Goal: Transaction & Acquisition: Book appointment/travel/reservation

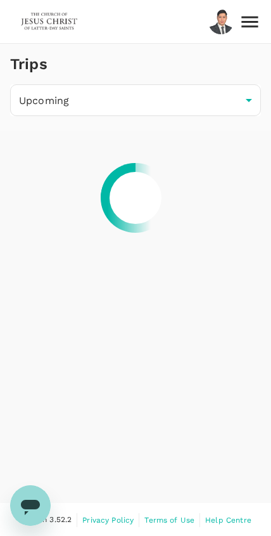
click at [51, 25] on img at bounding box center [49, 22] width 58 height 28
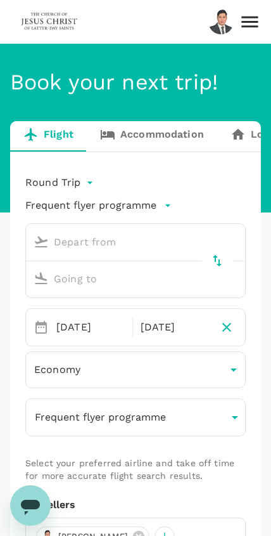
type input "Kuching Intl (KCH)"
type input "Kuala Lumpur Intl ([GEOGRAPHIC_DATA])"
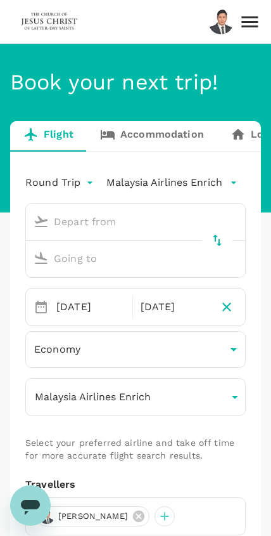
type input "Kuching Intl (KCH)"
type input "Kuala Lumpur Intl ([GEOGRAPHIC_DATA])"
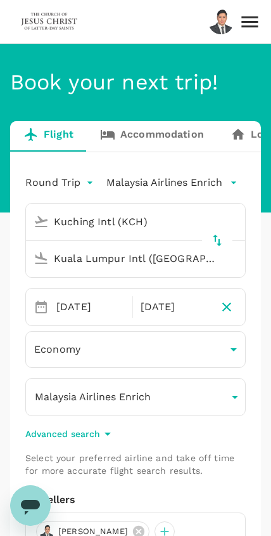
click at [219, 241] on icon "delete" at bounding box center [217, 240] width 9 height 11
type input "Kuala Lumpur Intl ([GEOGRAPHIC_DATA])"
click at [155, 260] on input "Kuching Intl (KCH)" at bounding box center [124, 259] width 190 height 20
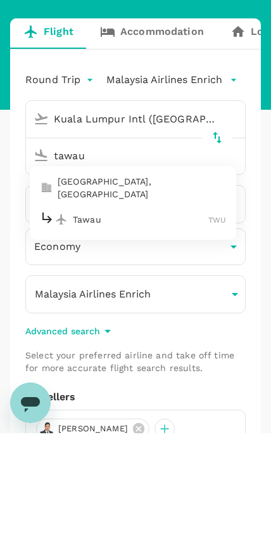
click at [155, 316] on p "Tawau" at bounding box center [141, 322] width 136 height 13
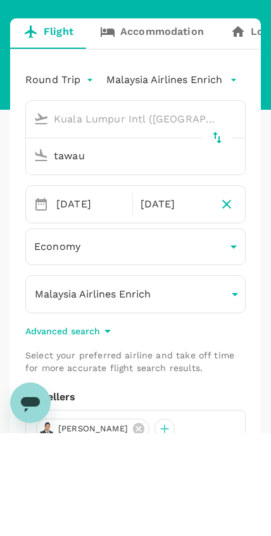
type input "Tawau (TWU)"
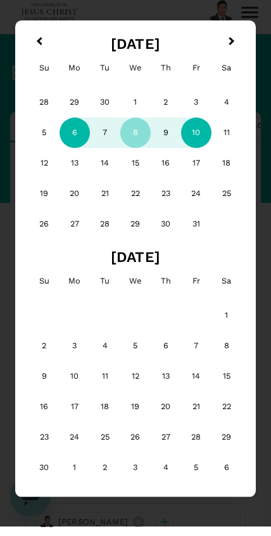
click at [74, 131] on div "6" at bounding box center [75, 142] width 30 height 30
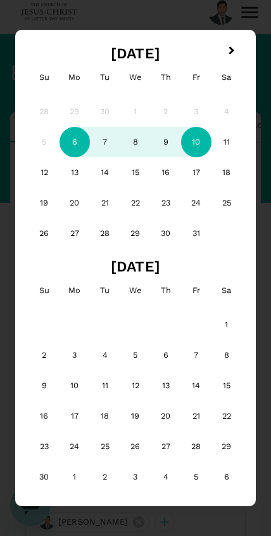
click at [162, 142] on div "9" at bounding box center [166, 142] width 30 height 30
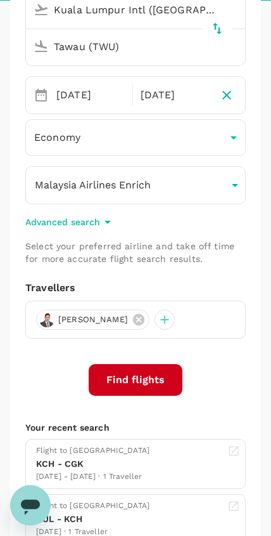
click at [165, 377] on button "Find flights" at bounding box center [136, 380] width 94 height 32
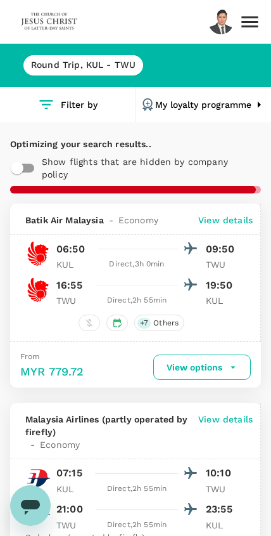
click at [98, 67] on h6 "Round Trip , KUL - TWU" at bounding box center [83, 65] width 105 height 14
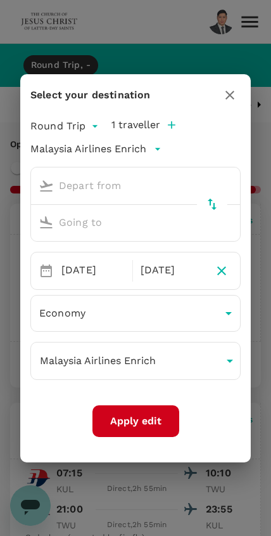
type input "Kuala Lumpur Intl ([GEOGRAPHIC_DATA])"
type input "Tawau (TWU)"
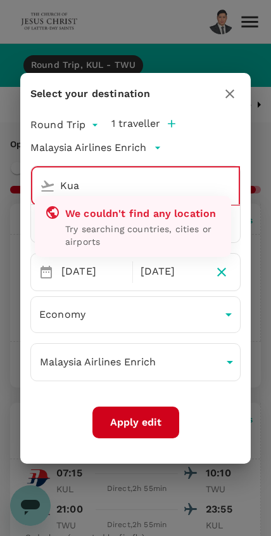
type input "Ku"
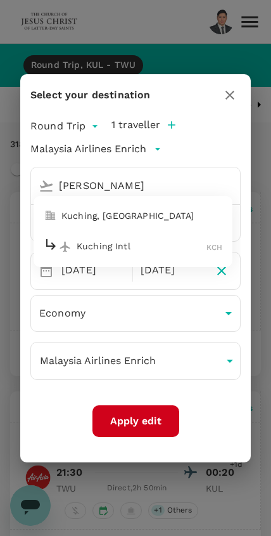
click at [106, 211] on p "Kuching, [GEOGRAPHIC_DATA]" at bounding box center [142, 215] width 161 height 13
type input "Kuching, [GEOGRAPHIC_DATA] (any)"
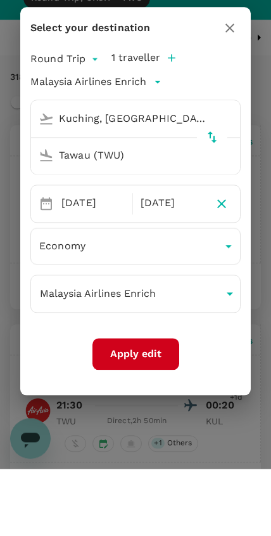
scroll to position [67, 0]
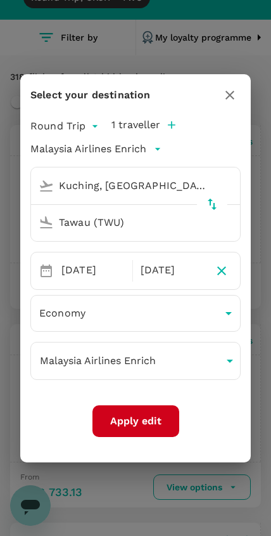
click at [153, 410] on button "Apply edit" at bounding box center [136, 421] width 87 height 32
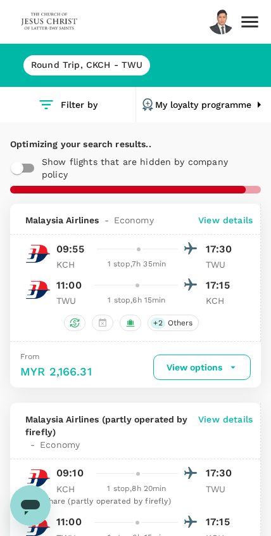
click at [119, 64] on h6 "Round Trip , CKCH - TWU" at bounding box center [87, 65] width 112 height 14
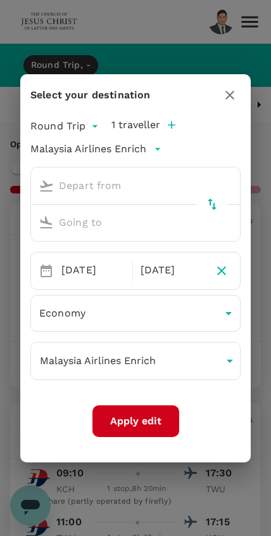
type input "Kuching, [GEOGRAPHIC_DATA] (any)"
type input "Tawau (TWU)"
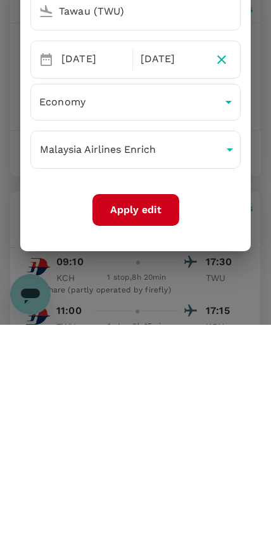
click at [160, 405] on button "Apply edit" at bounding box center [136, 421] width 87 height 32
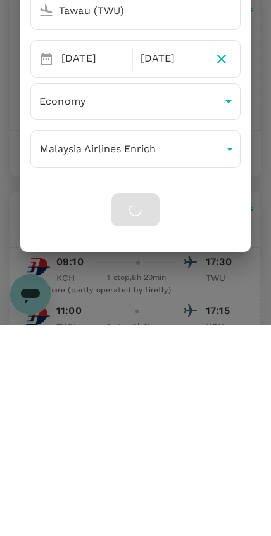
scroll to position [211, 0]
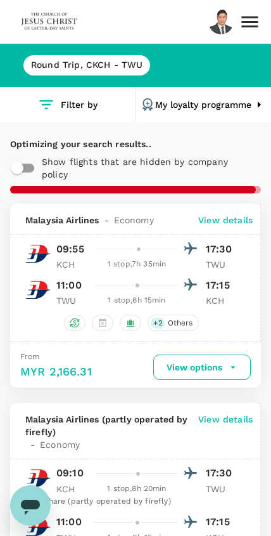
click at [100, 63] on h6 "Round Trip , CKCH - TWU" at bounding box center [87, 65] width 112 height 14
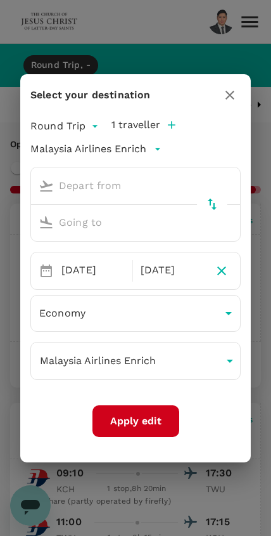
type input "Kuching, [GEOGRAPHIC_DATA] (any)"
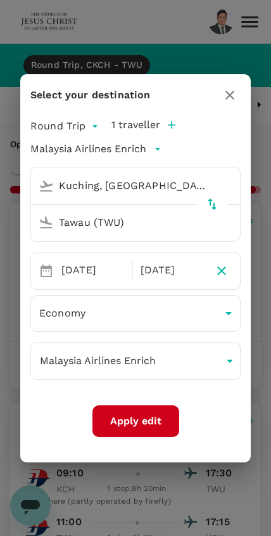
click at [170, 228] on input "Tawau (TWU)" at bounding box center [124, 222] width 180 height 20
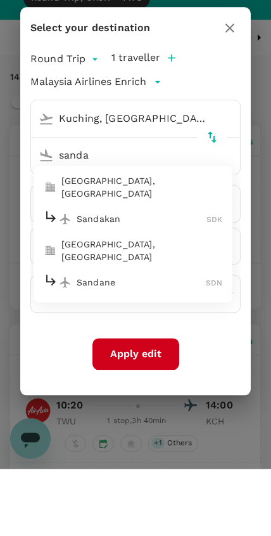
click at [144, 280] on p "Sandakan" at bounding box center [142, 286] width 130 height 13
type input "Sandakan (SDK)"
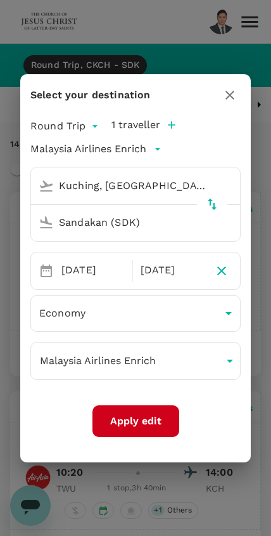
click at [163, 190] on input "Kuching, [GEOGRAPHIC_DATA] (any)" at bounding box center [124, 186] width 180 height 20
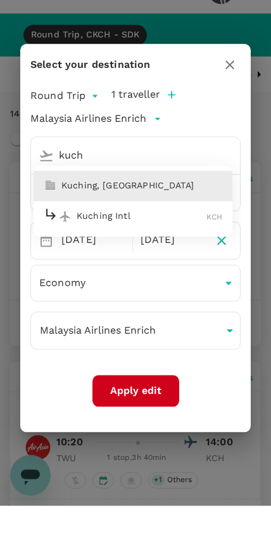
click at [142, 240] on p "Kuching Intl" at bounding box center [142, 246] width 130 height 13
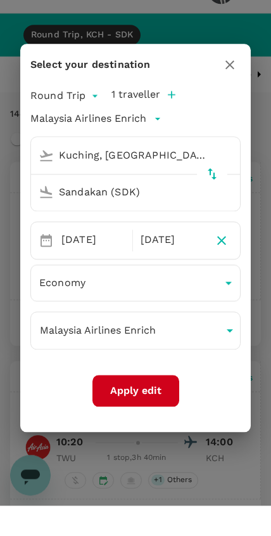
type input "Kuching Intl (KCH)"
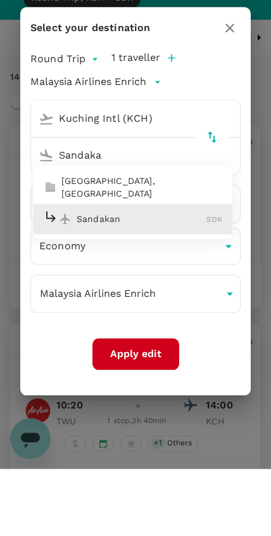
click at [169, 280] on p "Sandakan" at bounding box center [142, 286] width 130 height 13
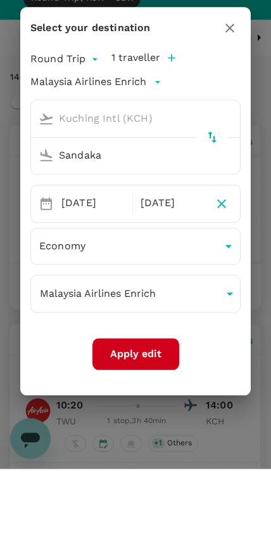
type input "Sandakan (SDK)"
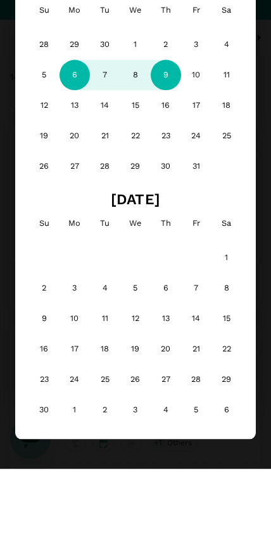
scroll to position [67, 0]
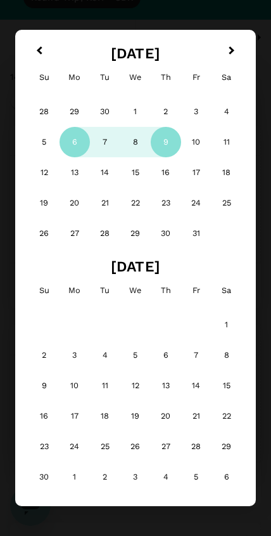
click at [131, 483] on div "3" at bounding box center [135, 477] width 30 height 30
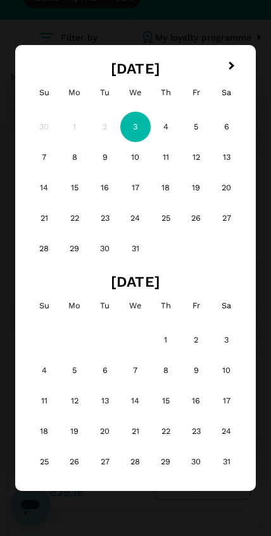
click at [114, 475] on div "27" at bounding box center [105, 461] width 30 height 30
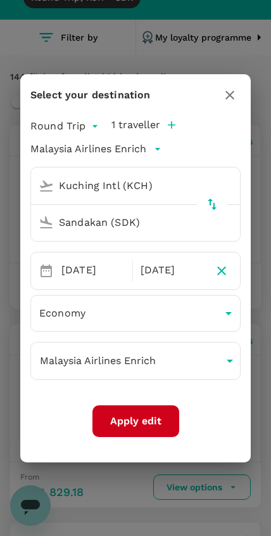
click at [98, 259] on div "[DATE]" at bounding box center [93, 270] width 74 height 25
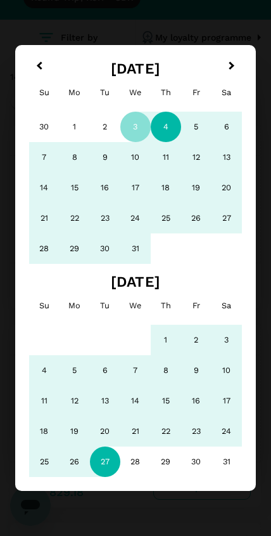
click at [162, 137] on div "4" at bounding box center [166, 127] width 30 height 30
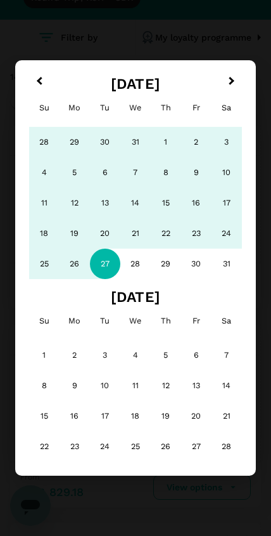
click at [39, 80] on span "Previous Month" at bounding box center [39, 81] width 0 height 15
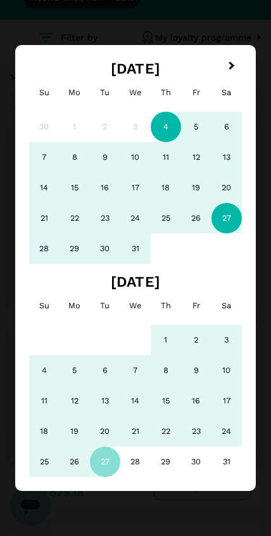
click at [55, 148] on div "7" at bounding box center [44, 157] width 30 height 30
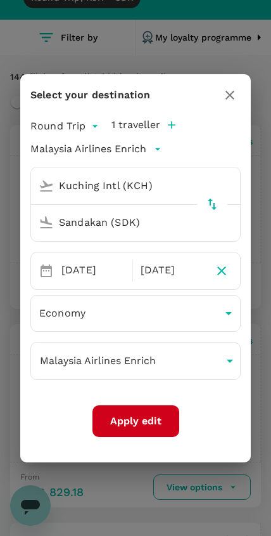
click at [75, 271] on div "[DATE]" at bounding box center [93, 270] width 74 height 25
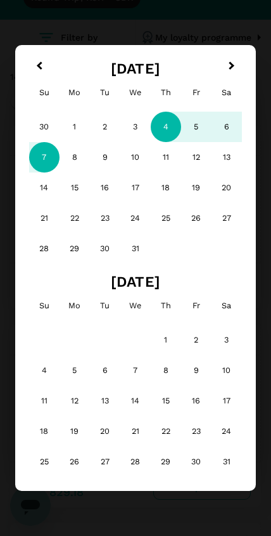
click at [151, 476] on div "29" at bounding box center [166, 461] width 30 height 30
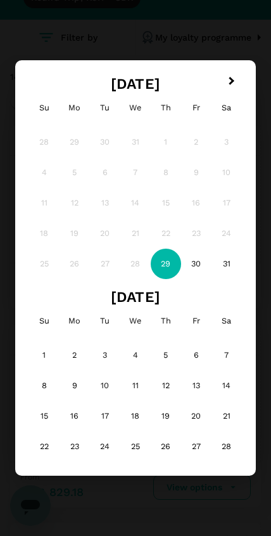
click at [169, 259] on div "29" at bounding box center [166, 264] width 30 height 30
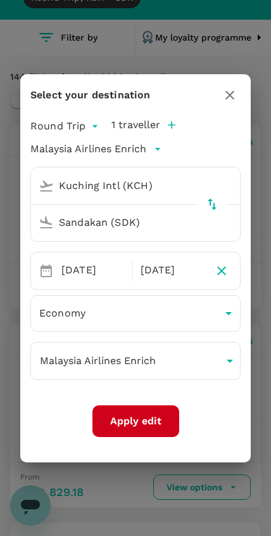
click at [89, 260] on div "[DATE]" at bounding box center [93, 270] width 74 height 25
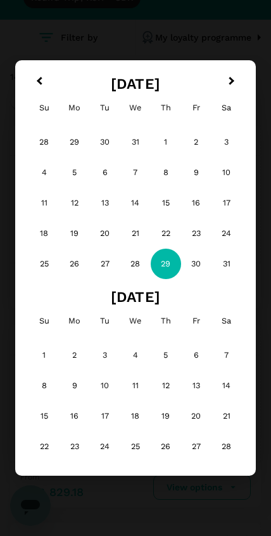
click at [37, 78] on button "Previous Month" at bounding box center [38, 82] width 20 height 20
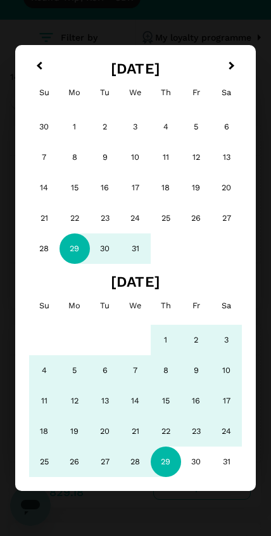
click at [30, 74] on button "Previous Month" at bounding box center [38, 67] width 20 height 20
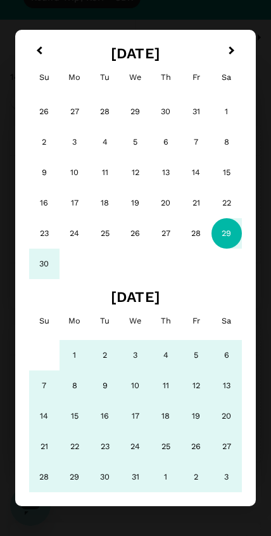
click at [34, 60] on button "Previous Month" at bounding box center [38, 52] width 20 height 20
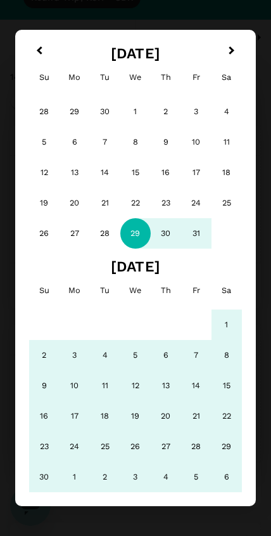
click at [25, 85] on div "Su Mo Tu We Th Fr Sa" at bounding box center [135, 77] width 221 height 30
click at [32, 82] on div "Su" at bounding box center [44, 77] width 30 height 30
click at [110, 136] on div "7" at bounding box center [105, 142] width 30 height 30
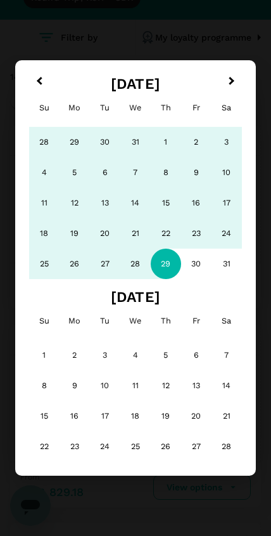
click at [40, 75] on button "Previous Month" at bounding box center [38, 82] width 20 height 20
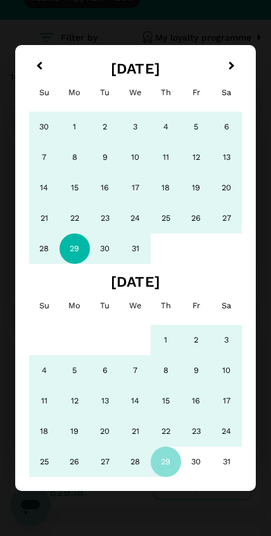
click at [40, 74] on button "Previous Month" at bounding box center [38, 67] width 20 height 20
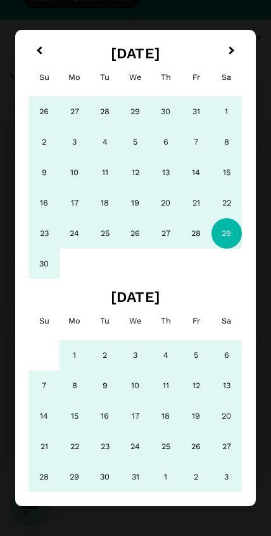
click at [32, 77] on div "Su" at bounding box center [44, 77] width 30 height 30
click at [34, 79] on div "Su" at bounding box center [44, 77] width 30 height 30
click at [36, 85] on div "Su" at bounding box center [44, 77] width 30 height 30
click at [37, 85] on div "Su" at bounding box center [44, 77] width 30 height 30
click at [39, 60] on button "Previous Month" at bounding box center [38, 52] width 20 height 20
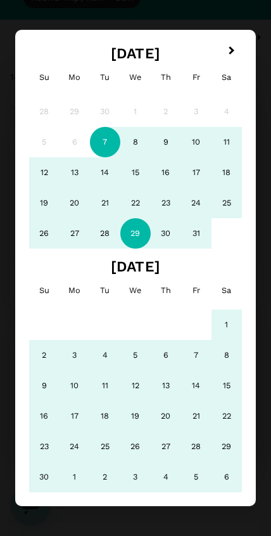
click at [162, 139] on div "9" at bounding box center [166, 142] width 30 height 30
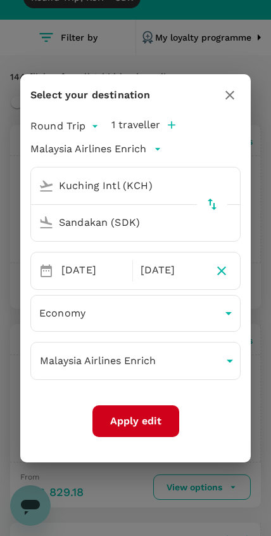
click at [154, 425] on button "Apply edit" at bounding box center [136, 421] width 87 height 32
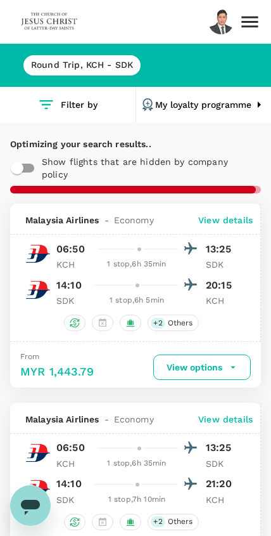
click at [190, 114] on button "My loyalty programme" at bounding box center [204, 105] width 136 height 36
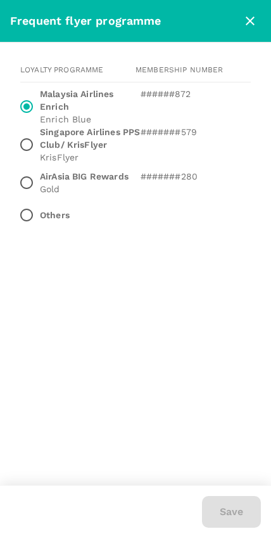
click at [254, 23] on icon "close" at bounding box center [250, 20] width 9 height 9
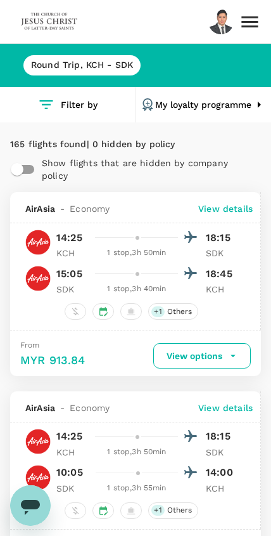
click at [111, 60] on h6 "Round Trip , KCH - SDK" at bounding box center [82, 65] width 102 height 14
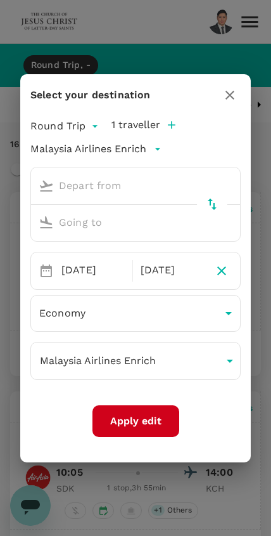
type input "Kuching Intl (KCH)"
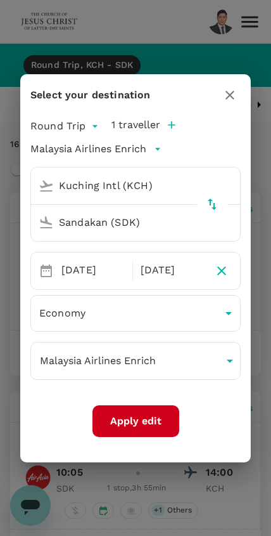
click at [154, 217] on input "Sandakan (SDK)" at bounding box center [124, 222] width 180 height 20
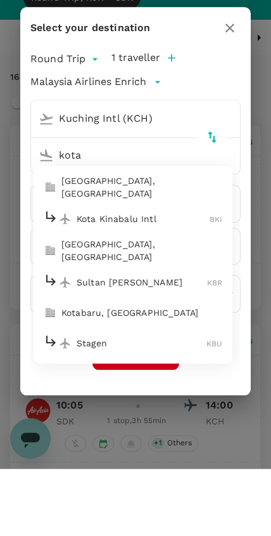
click at [162, 280] on p "Kota Kinabalu Intl" at bounding box center [143, 286] width 133 height 13
type input "Kota Kinabalu Intl (BKI)"
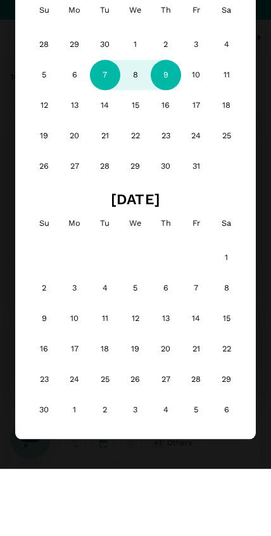
scroll to position [67, 0]
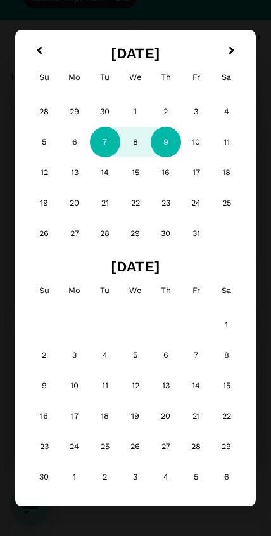
click at [127, 491] on div "3" at bounding box center [135, 477] width 30 height 30
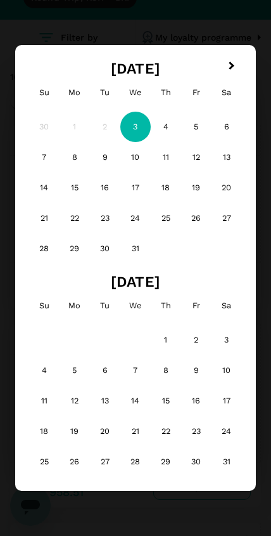
click at [39, 71] on h2 "[DATE]" at bounding box center [135, 68] width 221 height 17
click at [39, 77] on div "Su" at bounding box center [44, 92] width 30 height 30
click at [25, 74] on h2 "[DATE]" at bounding box center [135, 68] width 221 height 17
click at [139, 58] on div "[DATE] Su Mo Tu We Th Fr Sa" at bounding box center [135, 81] width 221 height 53
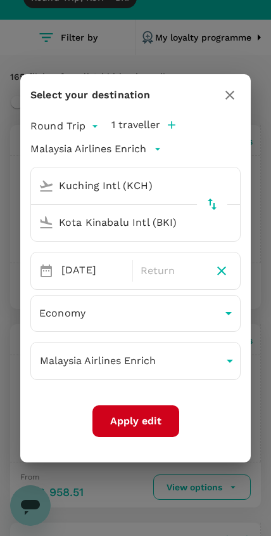
click at [78, 265] on div "[DATE]" at bounding box center [93, 270] width 74 height 25
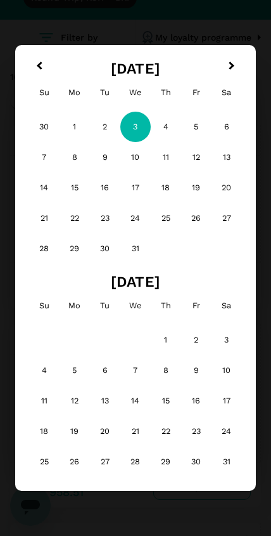
click at [28, 74] on button "Previous Month" at bounding box center [38, 67] width 20 height 20
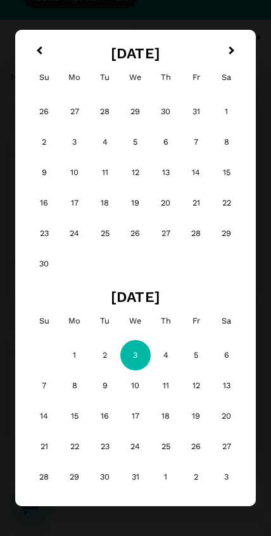
click at [72, 165] on div "10" at bounding box center [75, 172] width 30 height 30
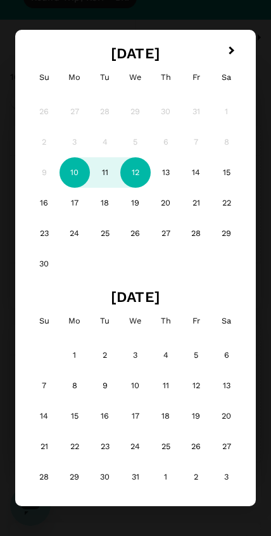
click at [129, 165] on div "12" at bounding box center [135, 172] width 30 height 30
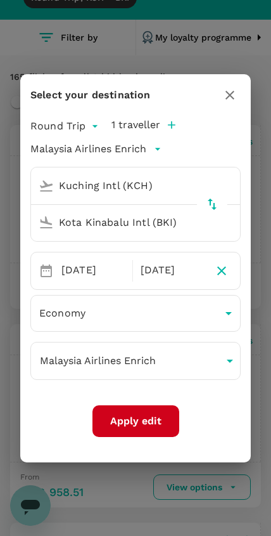
click at [164, 428] on button "Apply edit" at bounding box center [136, 421] width 87 height 32
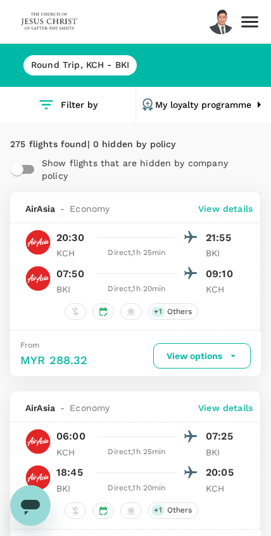
click at [237, 107] on button "My loyalty programme" at bounding box center [204, 105] width 136 height 36
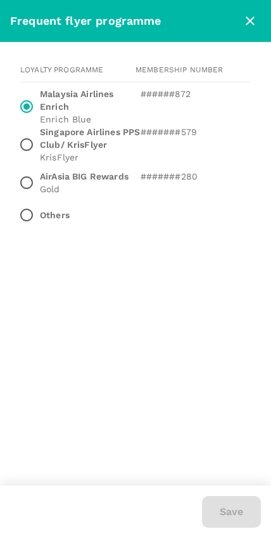
click at [72, 104] on p "Malaysia Airlines Enrich" at bounding box center [90, 100] width 101 height 25
click at [40, 104] on input "Malaysia Airlines Enrich Enrich Blue ######872" at bounding box center [26, 106] width 27 height 27
click at [250, 19] on icon "close" at bounding box center [250, 20] width 15 height 15
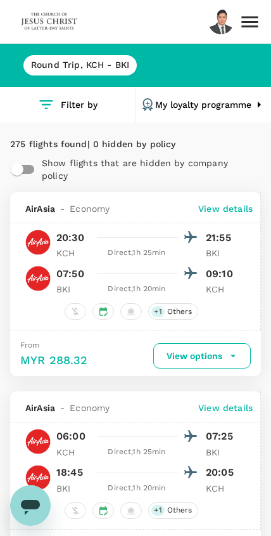
click at [82, 107] on button "Filter by" at bounding box center [68, 105] width 136 height 36
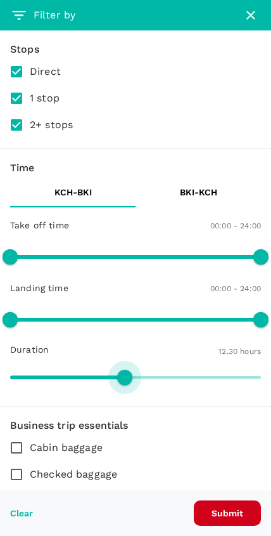
type input "754"
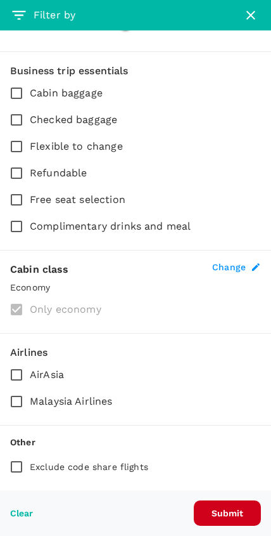
scroll to position [354, 0]
click at [103, 405] on span "Malaysia Airlines" at bounding box center [71, 401] width 83 height 15
click at [30, 405] on input "Malaysia Airlines" at bounding box center [16, 401] width 27 height 27
checkbox input "true"
click at [240, 508] on button "Submit" at bounding box center [227, 512] width 67 height 25
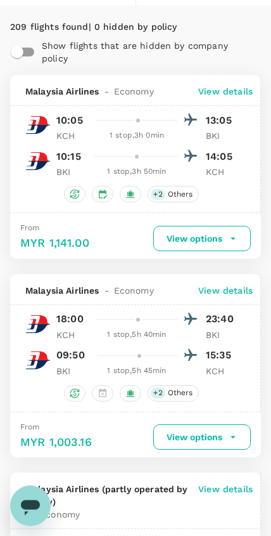
scroll to position [117, 0]
